Goal: Information Seeking & Learning: Learn about a topic

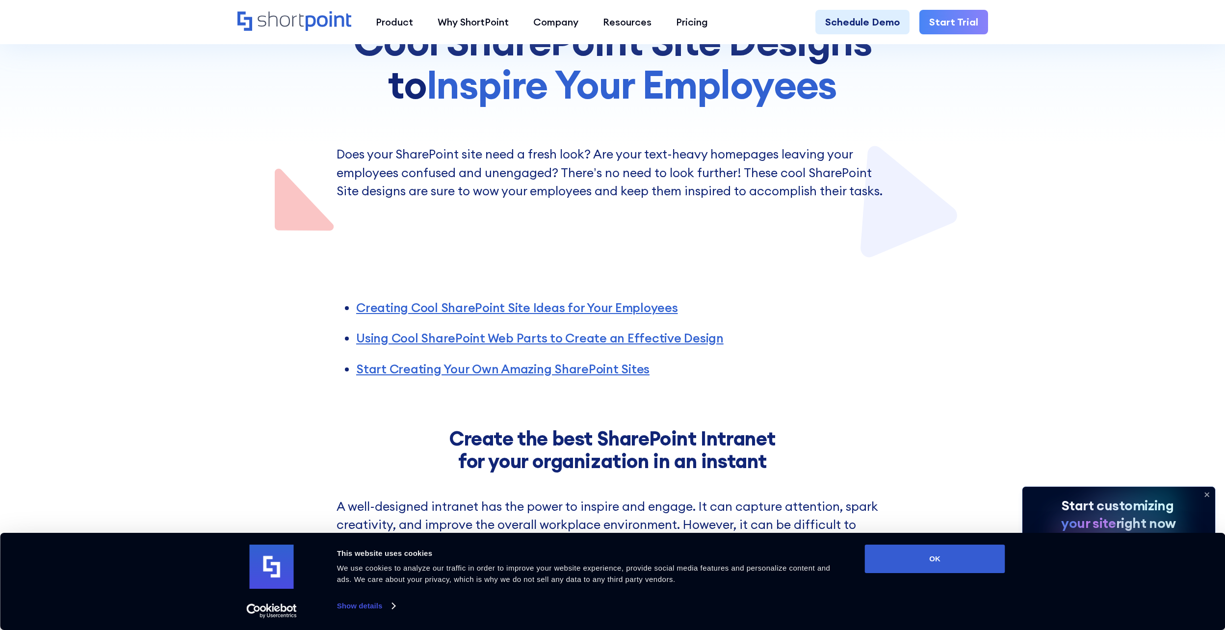
scroll to position [344, 0]
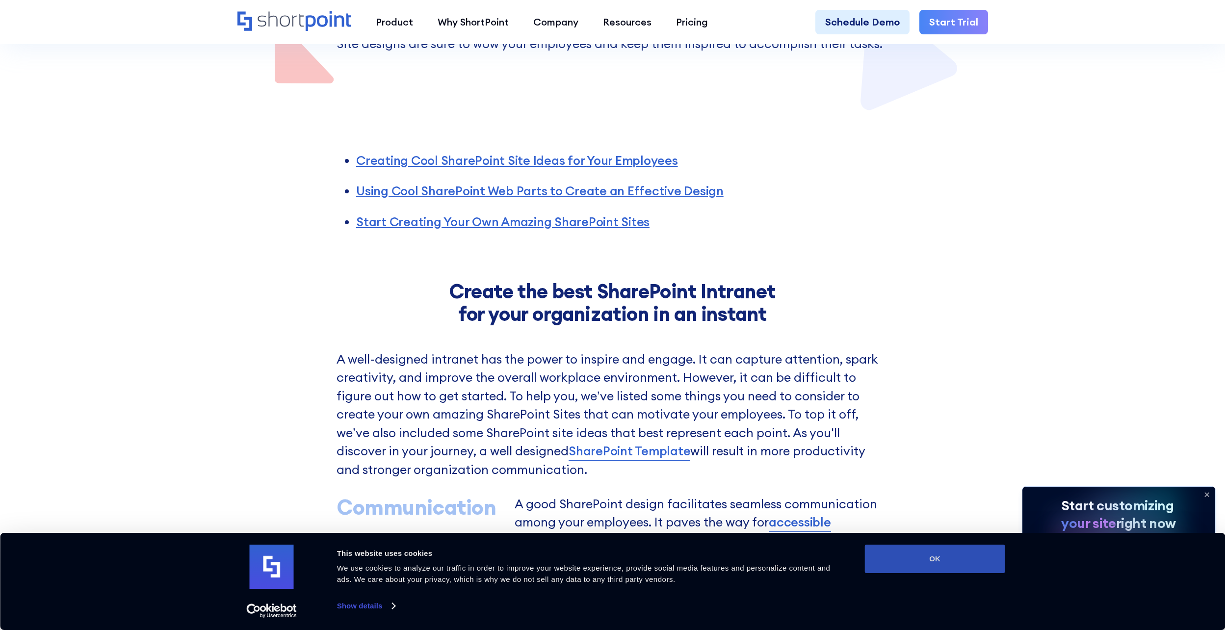
click at [947, 556] on button "OK" at bounding box center [935, 559] width 140 height 28
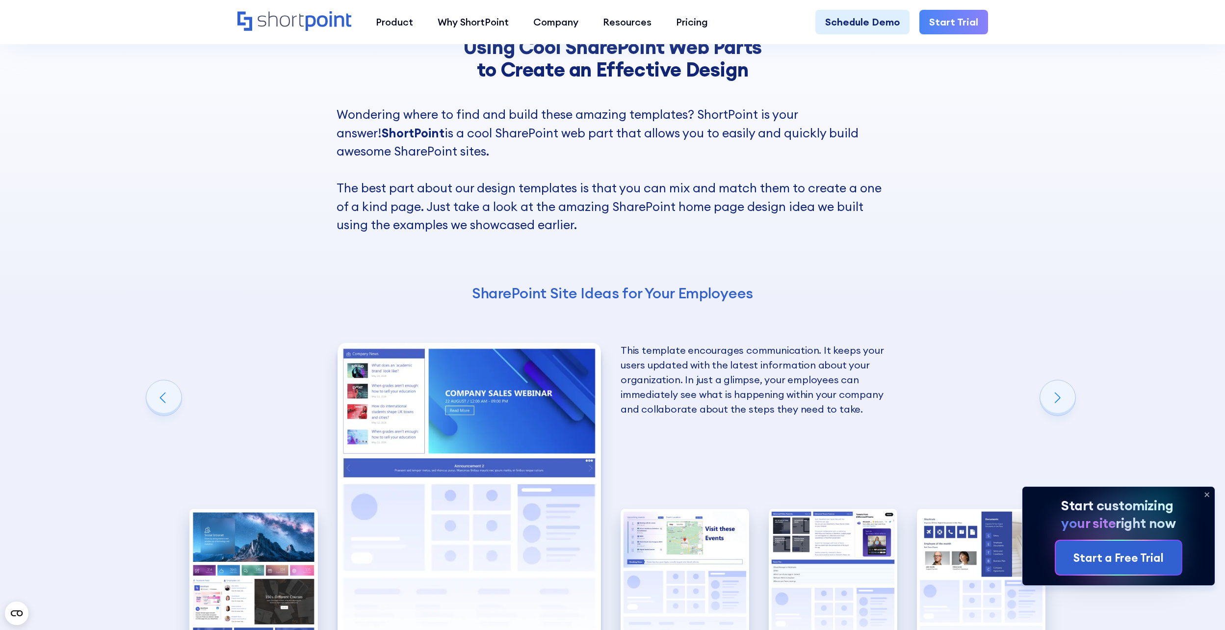
scroll to position [2012, 0]
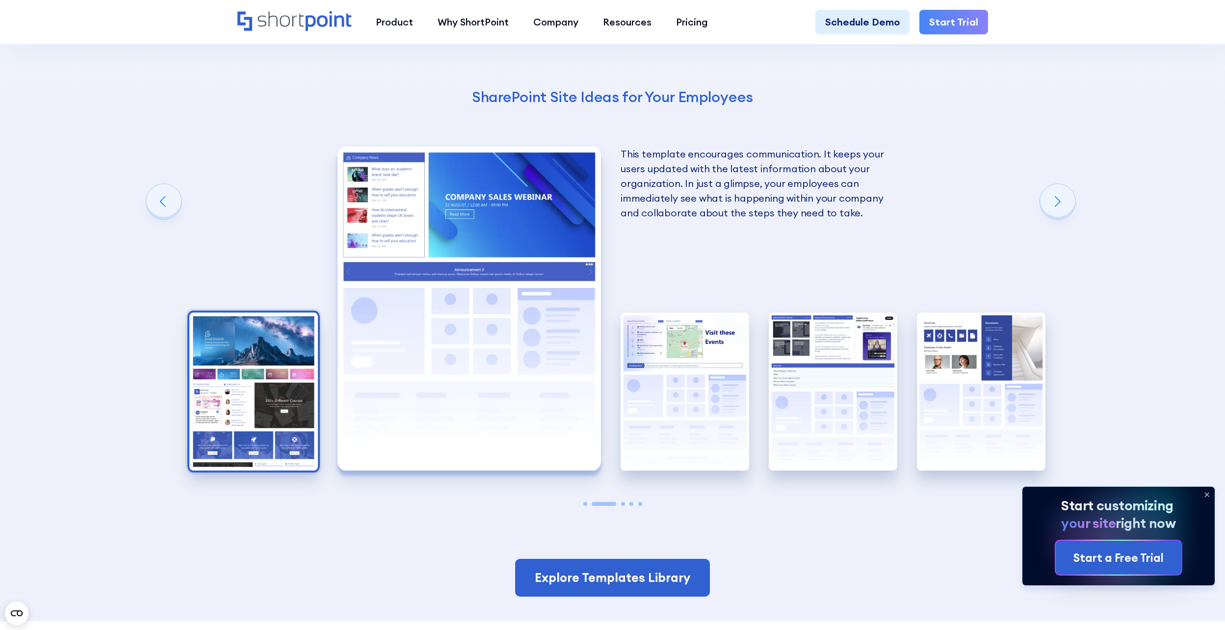
click at [293, 336] on img "1 / 5" at bounding box center [253, 392] width 129 height 158
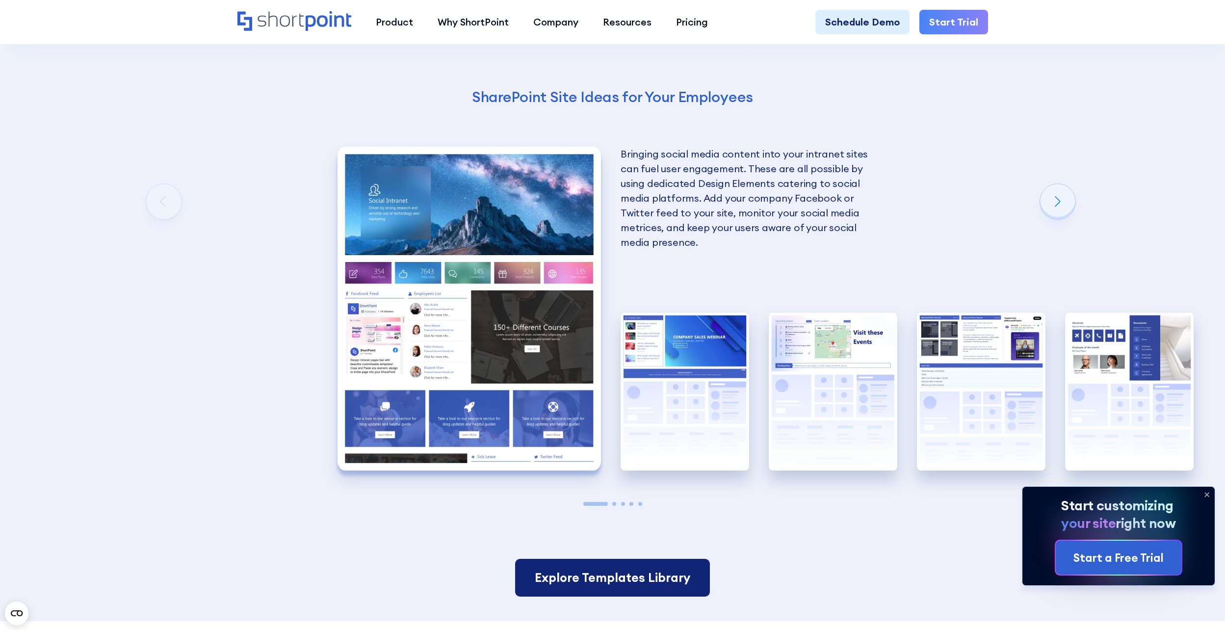
click at [626, 574] on link "Explore Templates Library" at bounding box center [612, 578] width 195 height 38
click at [691, 388] on img "2 / 5" at bounding box center [685, 392] width 129 height 158
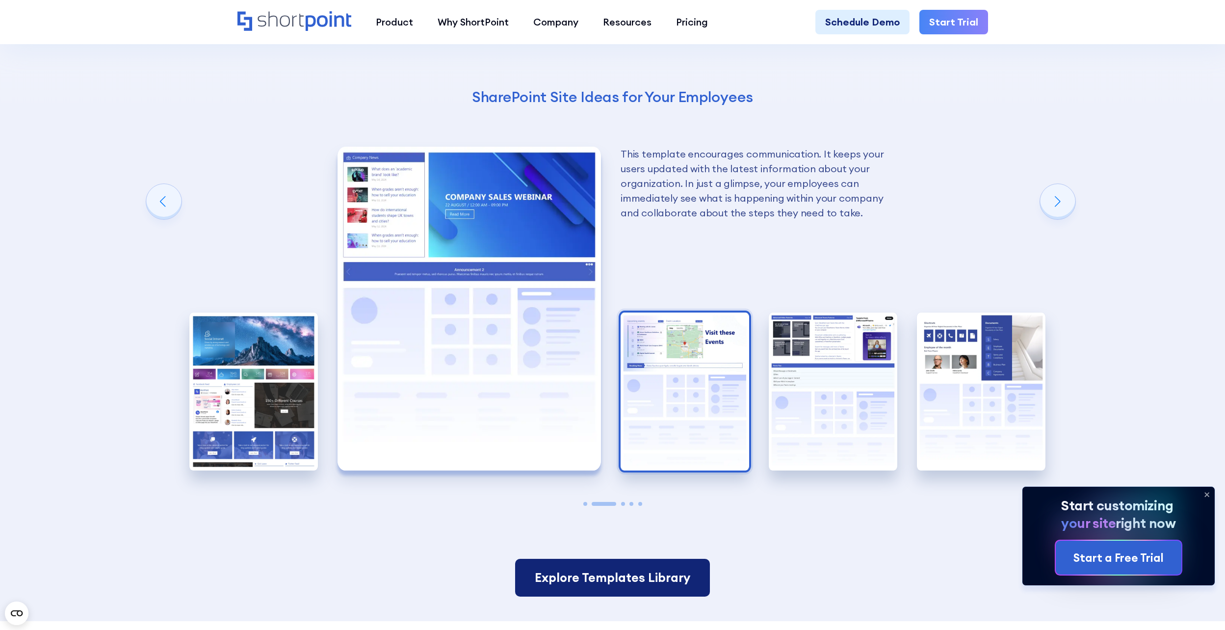
click at [689, 394] on img "3 / 5" at bounding box center [685, 392] width 129 height 158
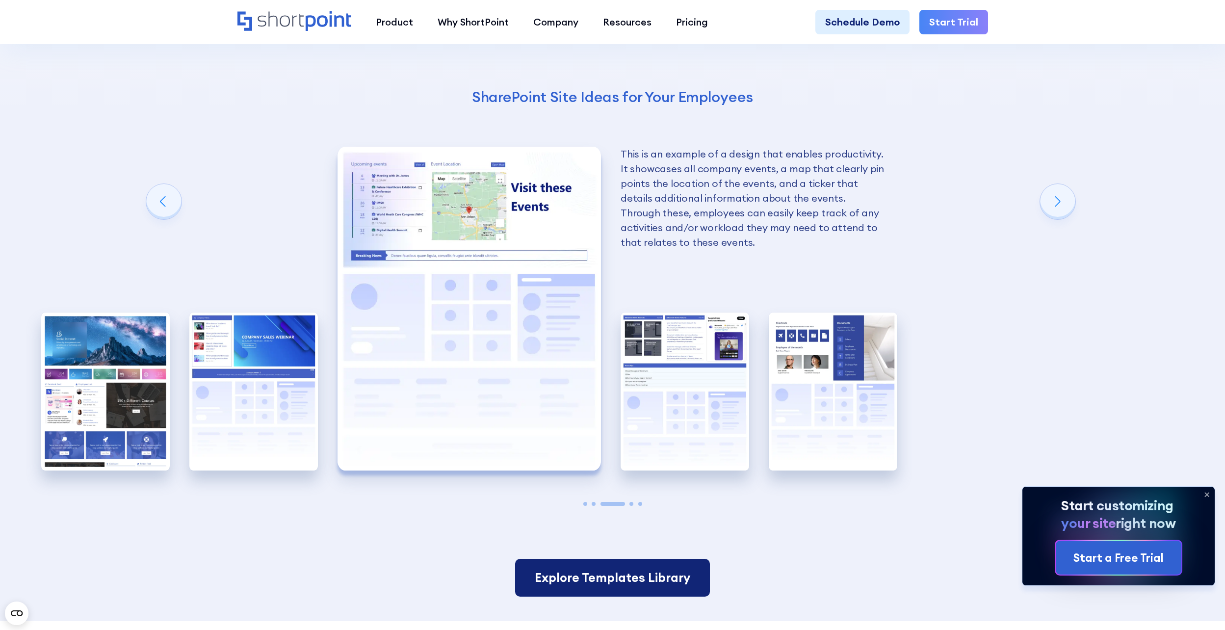
click at [691, 393] on img "4 / 5" at bounding box center [685, 392] width 129 height 158
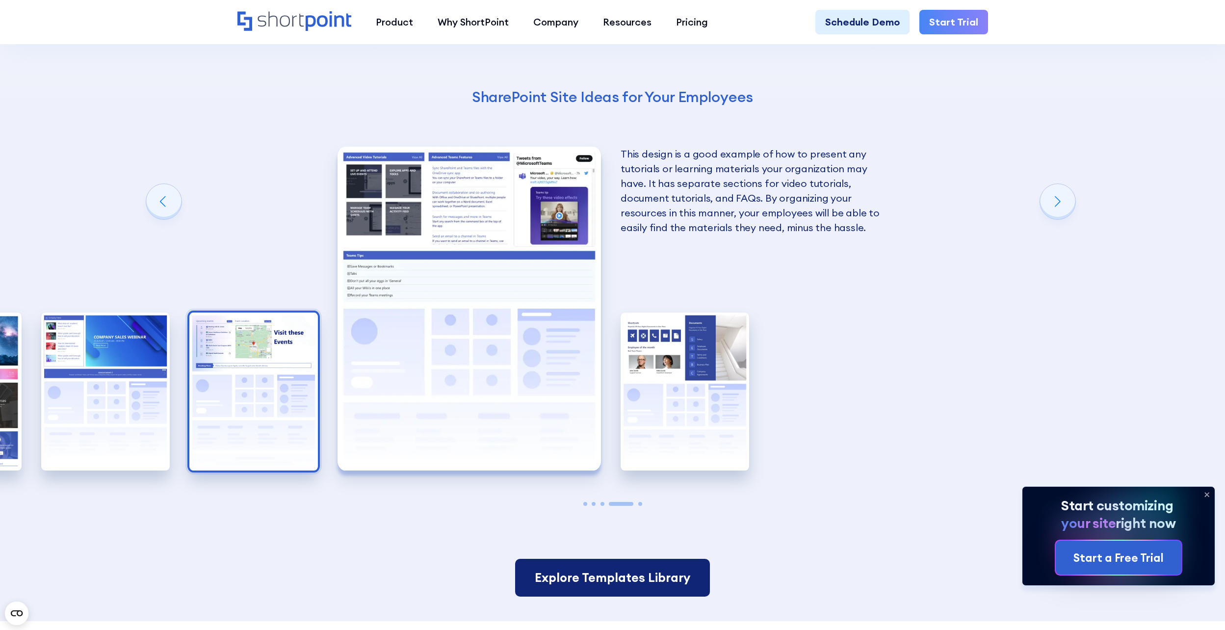
click at [691, 393] on img "5 / 5" at bounding box center [685, 392] width 129 height 158
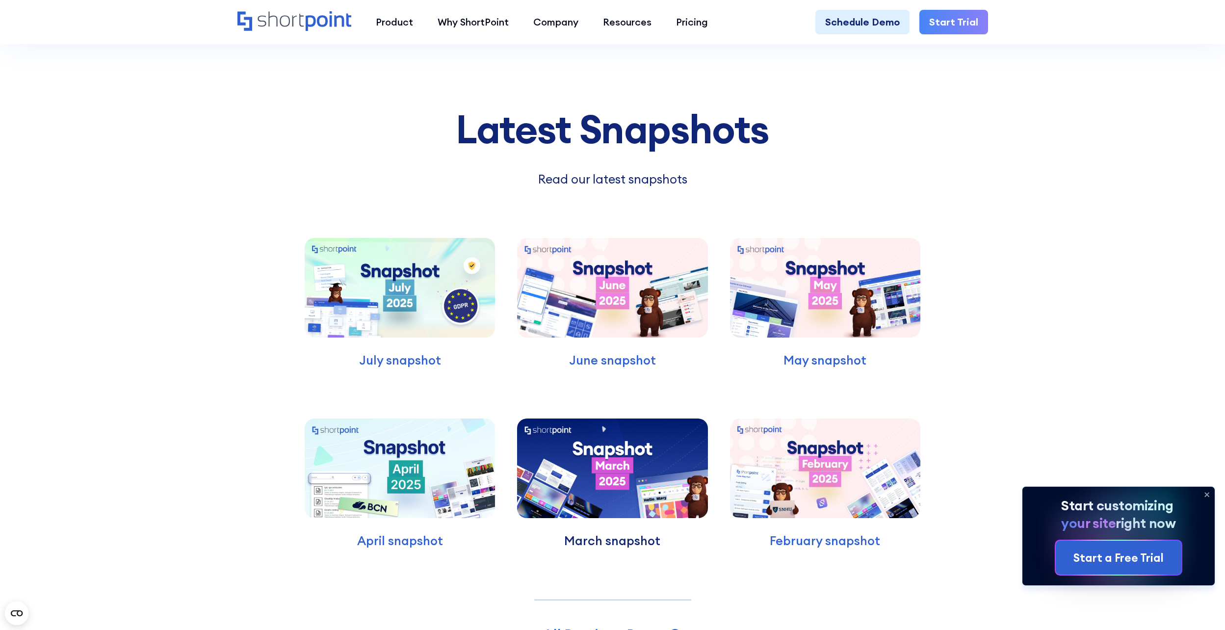
scroll to position [3043, 0]
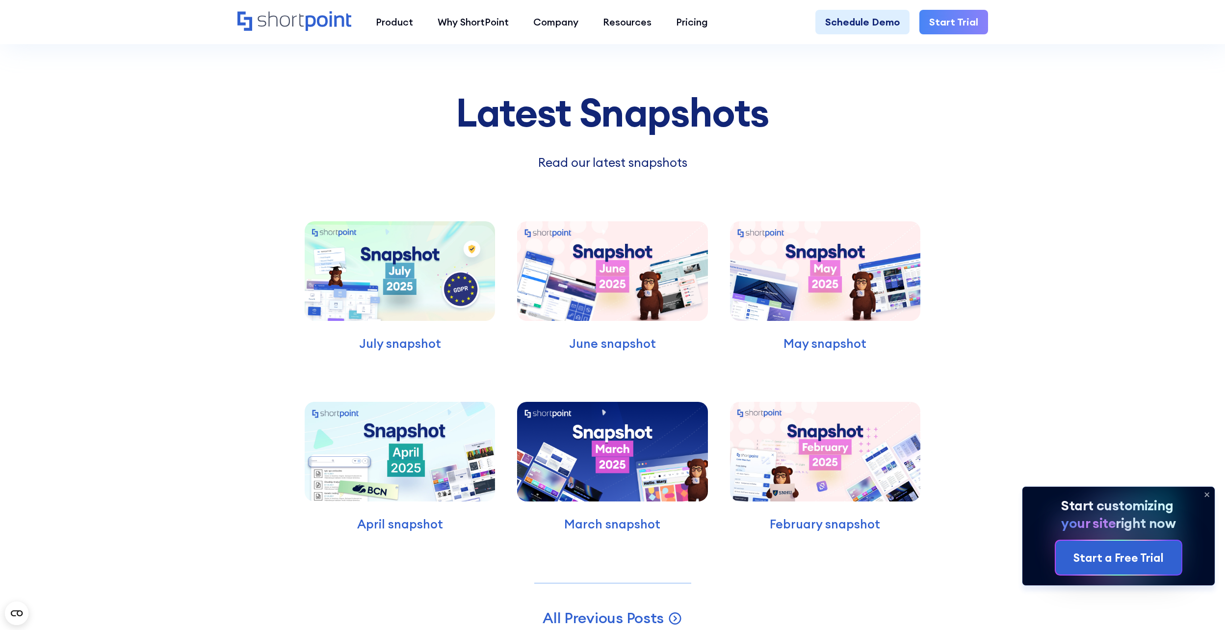
click at [447, 315] on img at bounding box center [400, 271] width 190 height 100
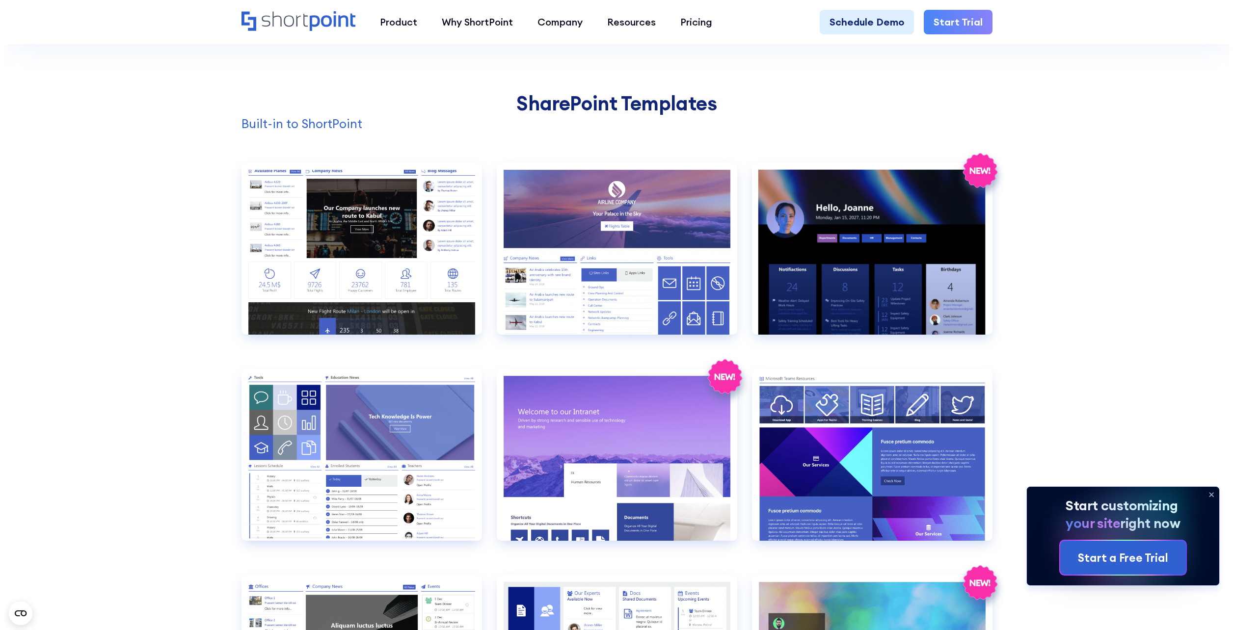
scroll to position [1031, 0]
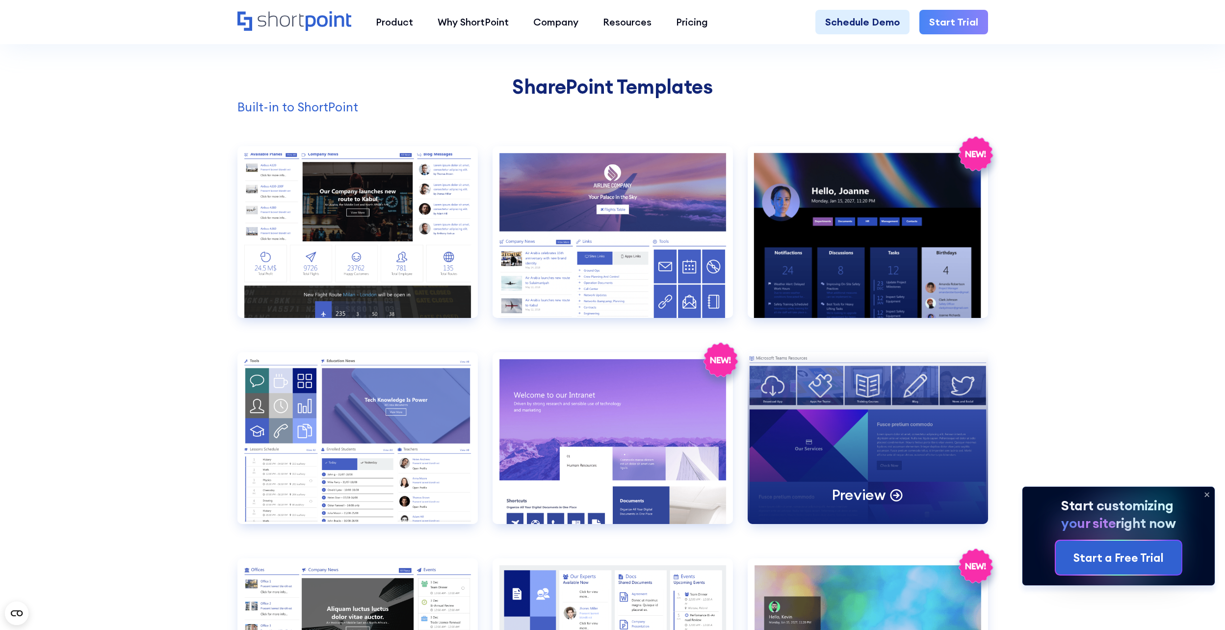
click at [858, 414] on div "Preview" at bounding box center [868, 438] width 240 height 172
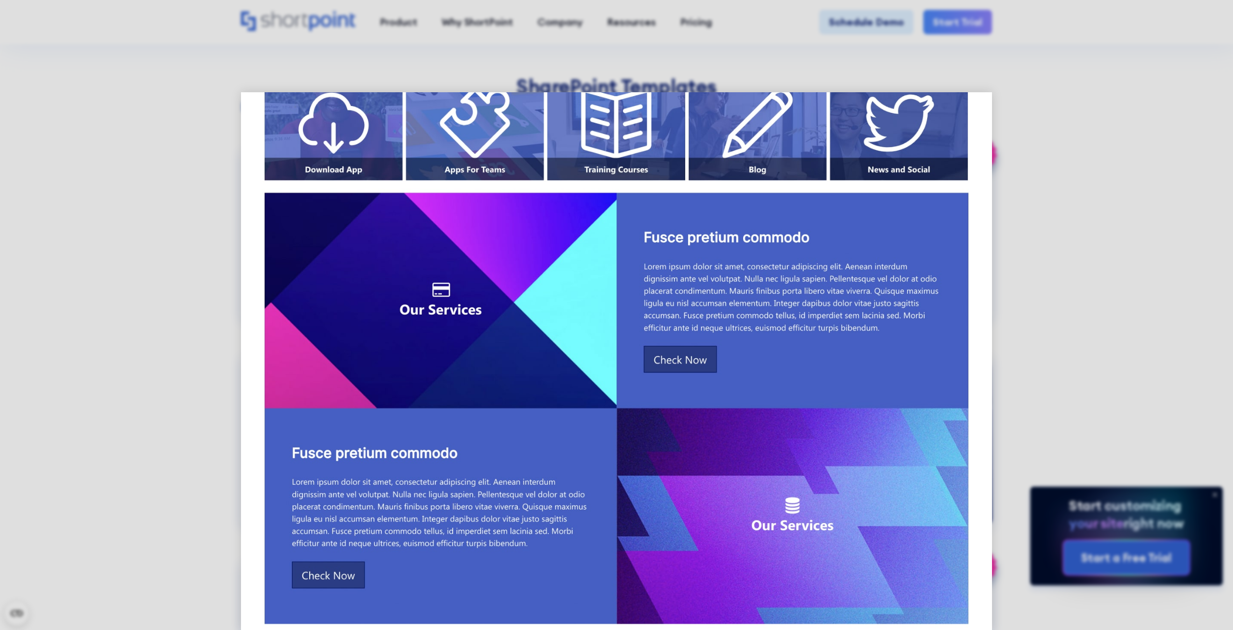
scroll to position [0, 0]
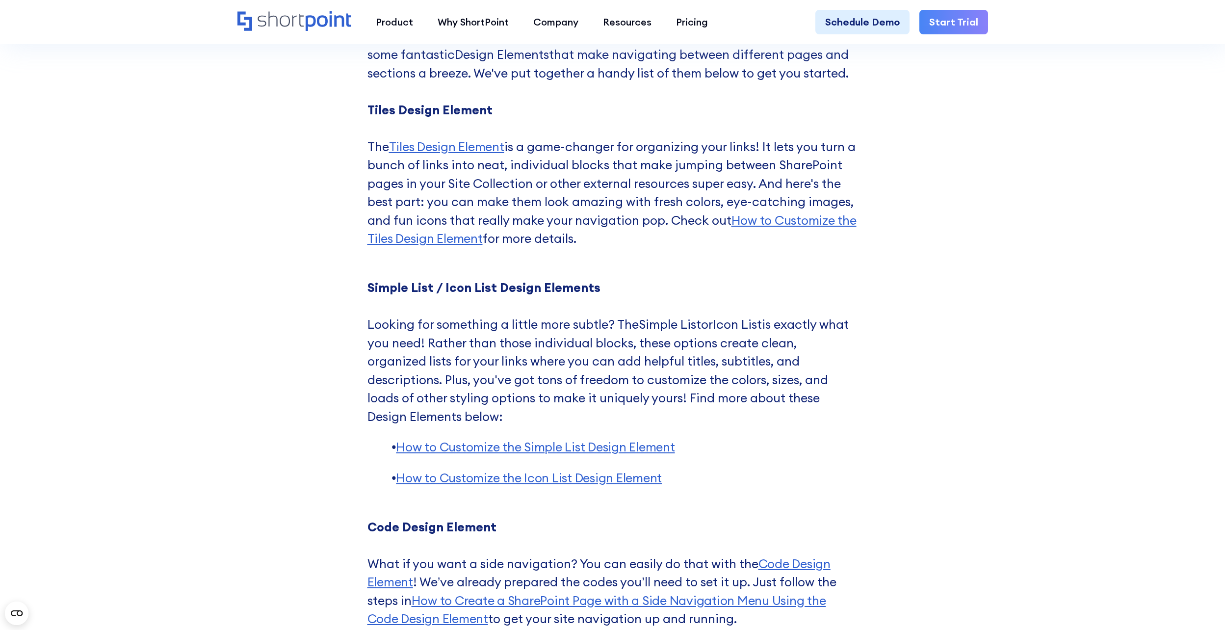
scroll to position [4123, 0]
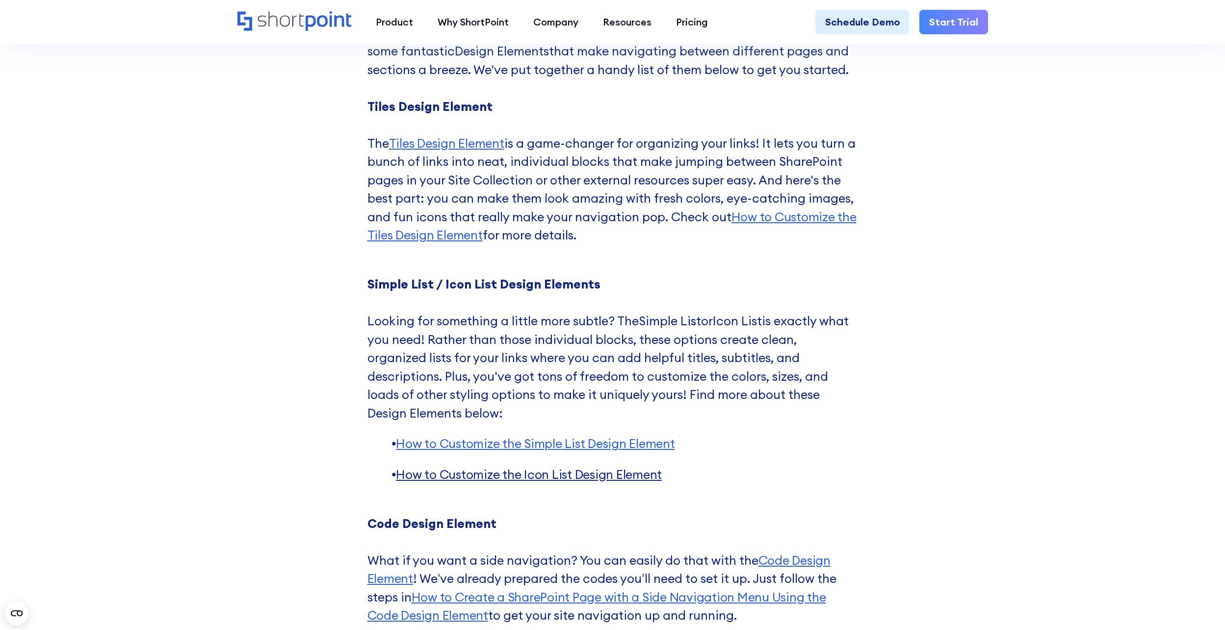
click at [612, 467] on span "How to Customize the Icon List Design Element ‍" at bounding box center [529, 475] width 266 height 16
